Goal: Navigation & Orientation: Find specific page/section

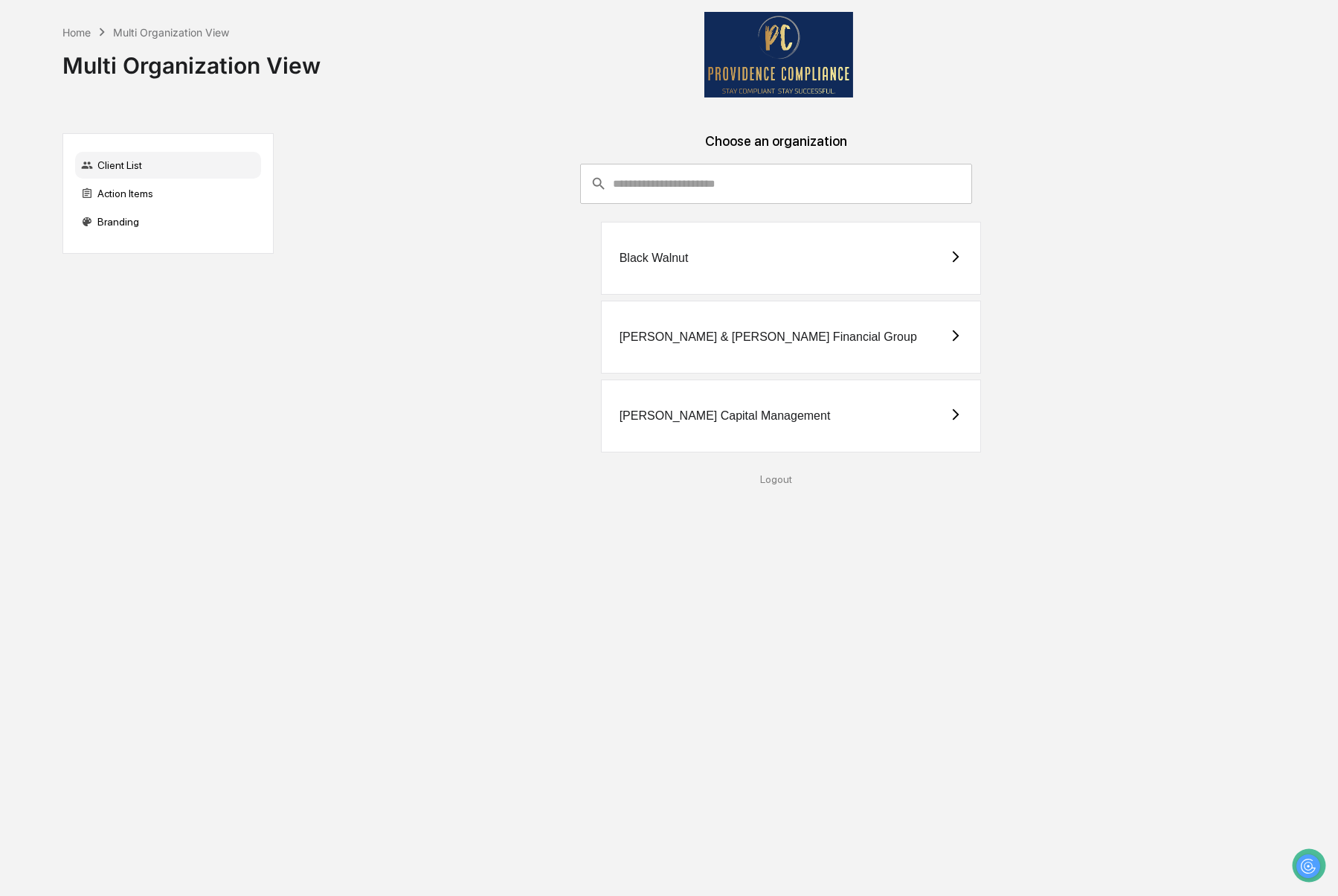
click at [731, 331] on div "[PERSON_NAME] & [PERSON_NAME] Financial Group" at bounding box center [768, 337] width 298 height 13
